Goal: Information Seeking & Learning: Check status

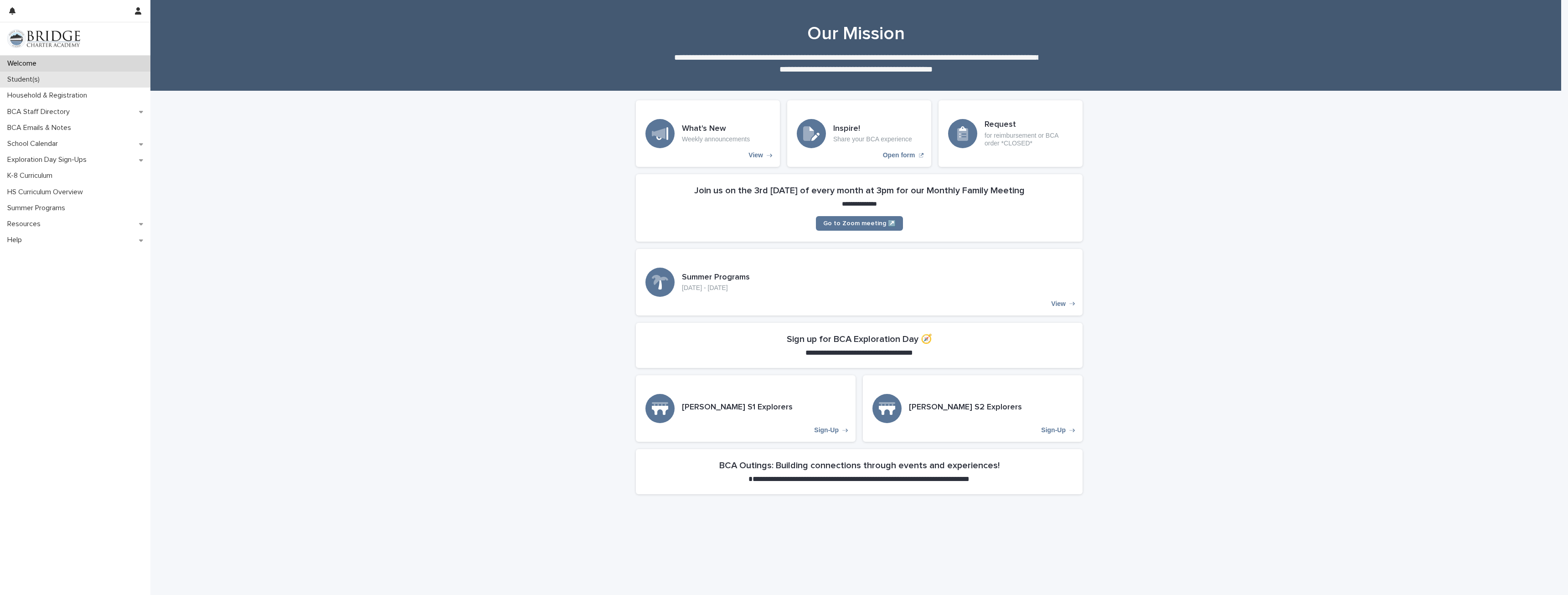
click at [50, 82] on div "Student(s)" at bounding box center [75, 79] width 151 height 16
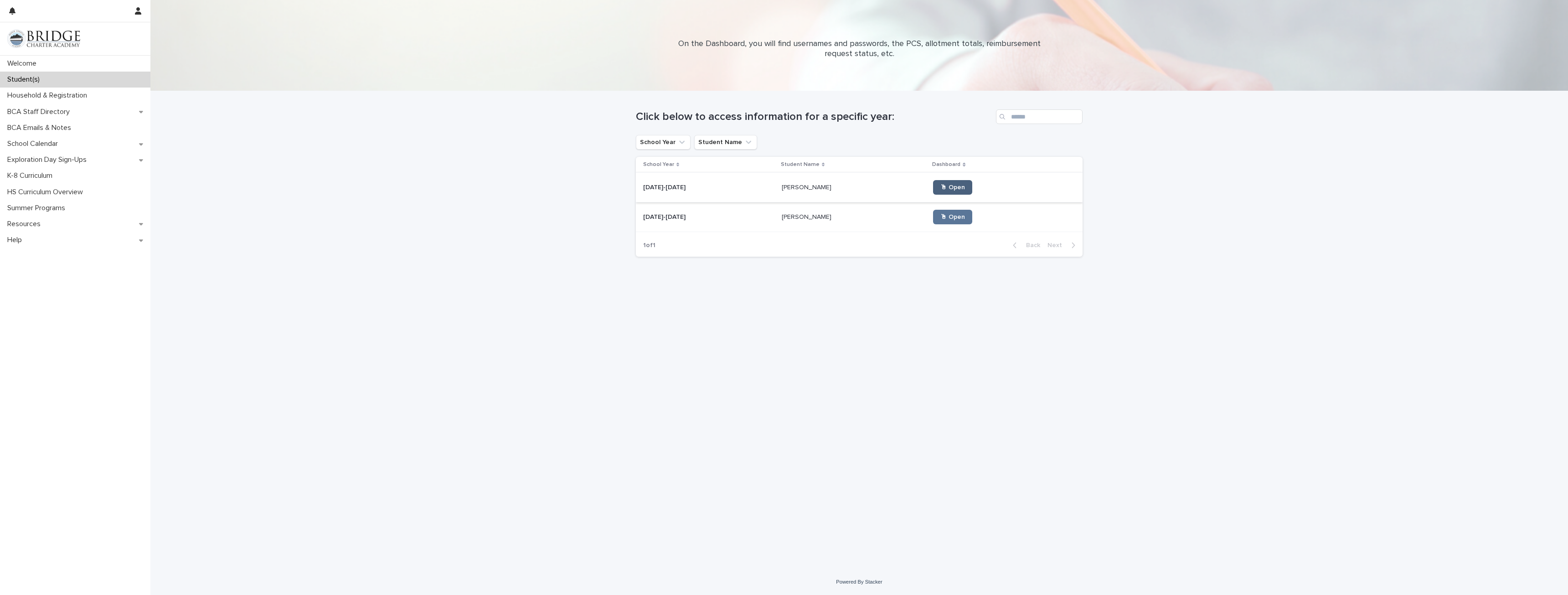
click at [940, 188] on span "🖱 Open" at bounding box center [952, 187] width 24 height 6
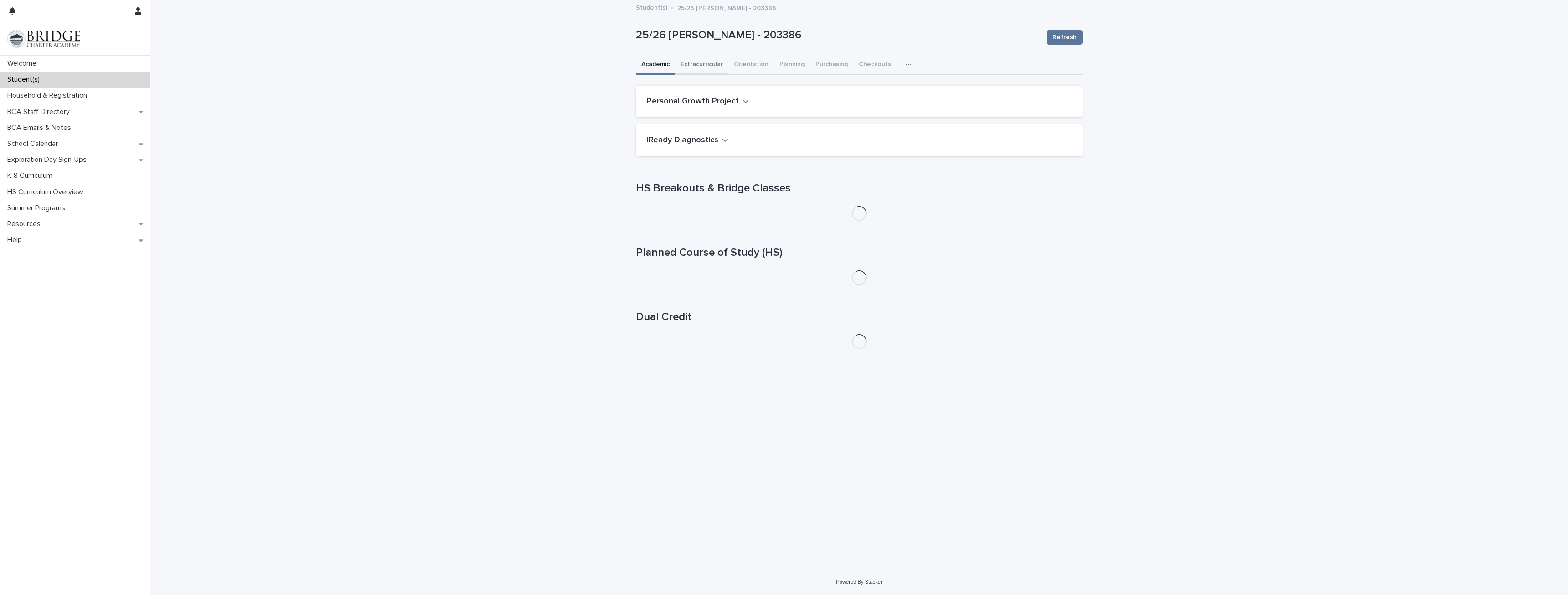
click at [713, 68] on button "Extracurricular" at bounding box center [701, 65] width 54 height 19
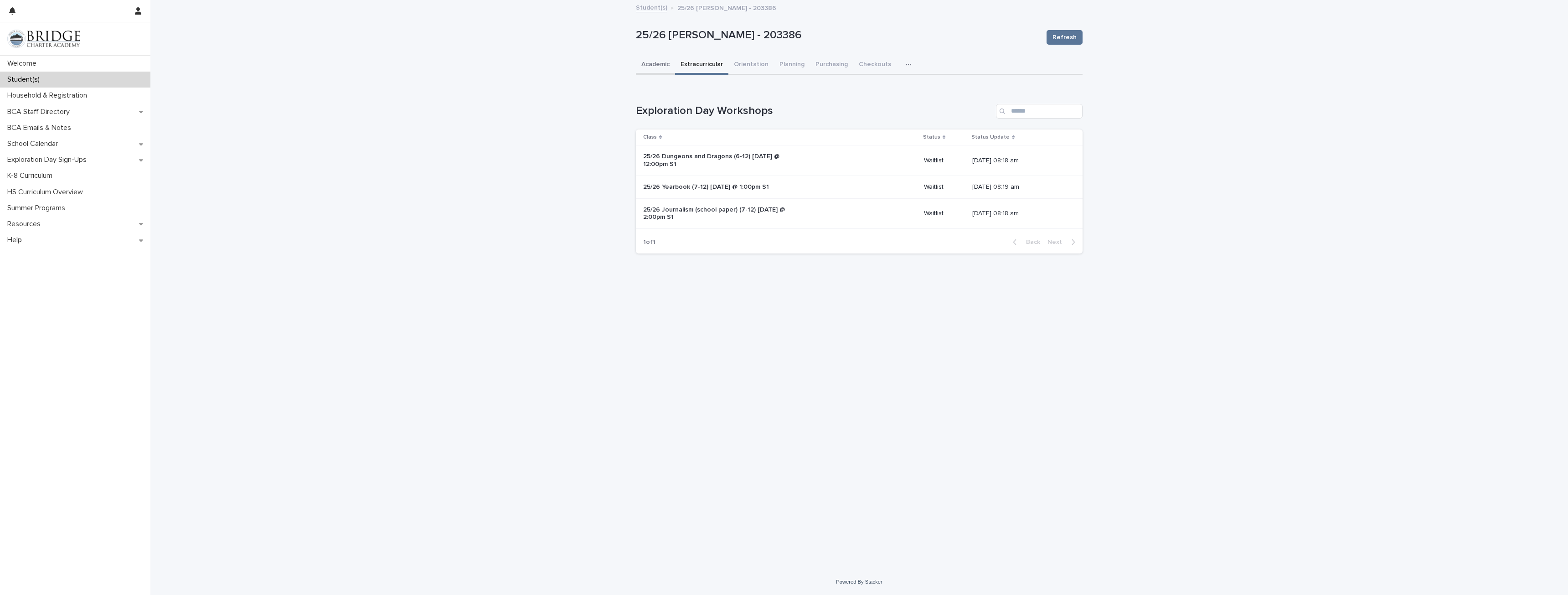
click at [651, 66] on button "Academic" at bounding box center [656, 65] width 39 height 19
